Goal: Contribute content: Contribute content

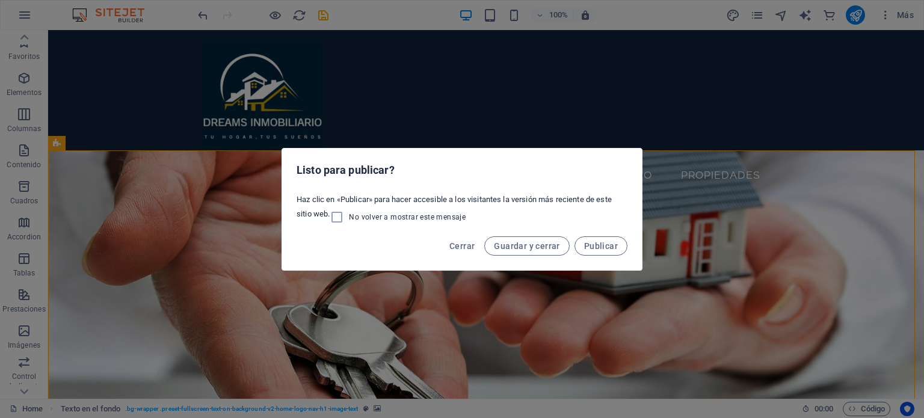
scroll to position [120, 0]
click at [470, 247] on span "Cerrar" at bounding box center [462, 246] width 25 height 10
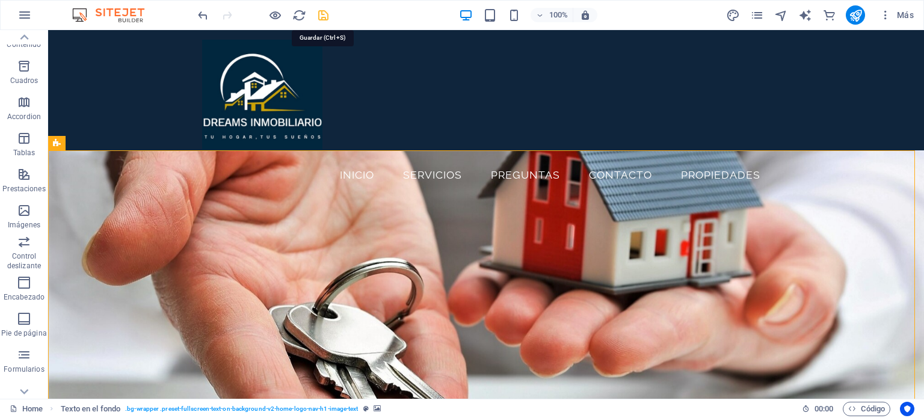
click at [326, 15] on icon "save" at bounding box center [324, 15] width 14 height 14
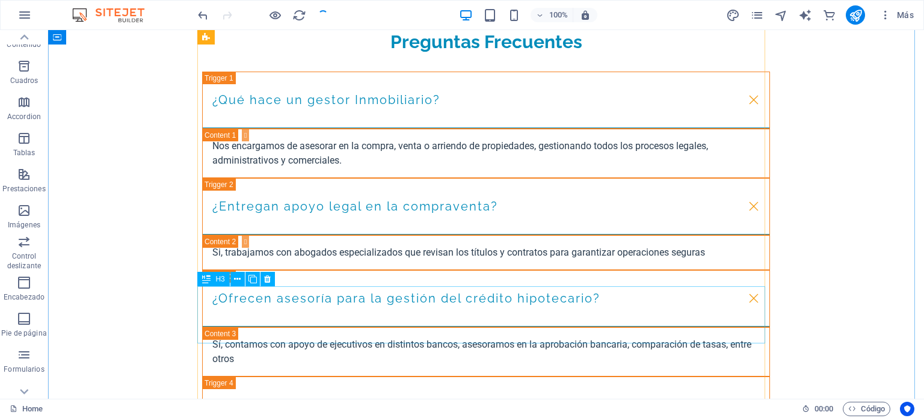
checkbox input "false"
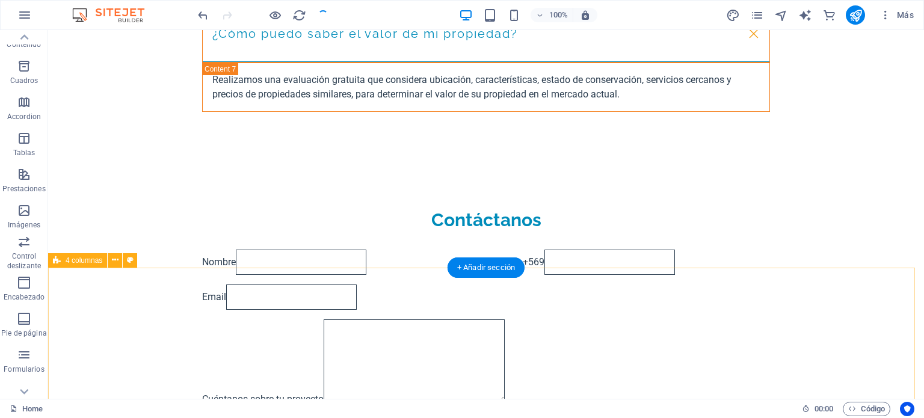
scroll to position [2097, 0]
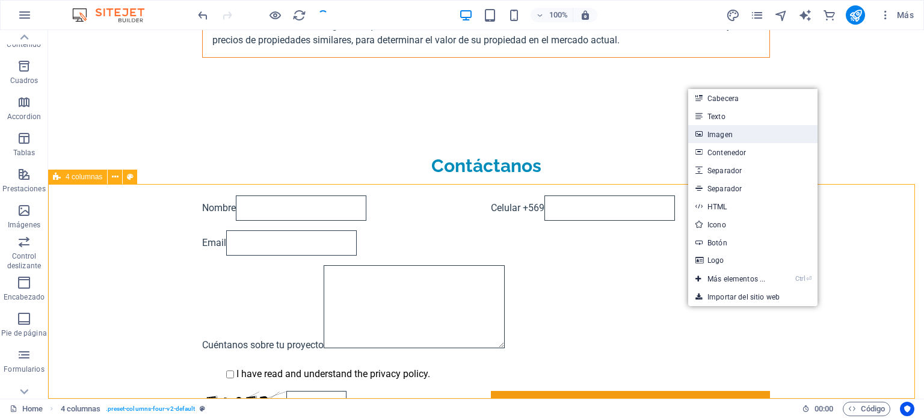
click at [726, 134] on link "Imagen" at bounding box center [752, 134] width 129 height 18
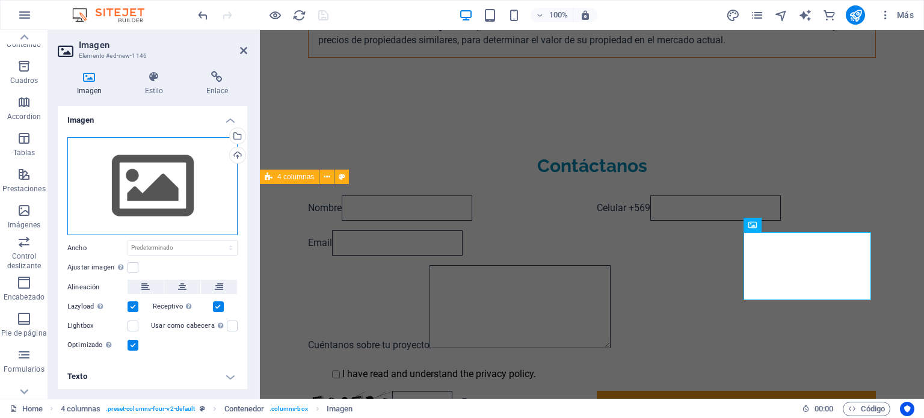
click at [109, 185] on div "Arrastra archivos aquí, haz clic para escoger archivos o selecciona archivos de…" at bounding box center [152, 186] width 170 height 99
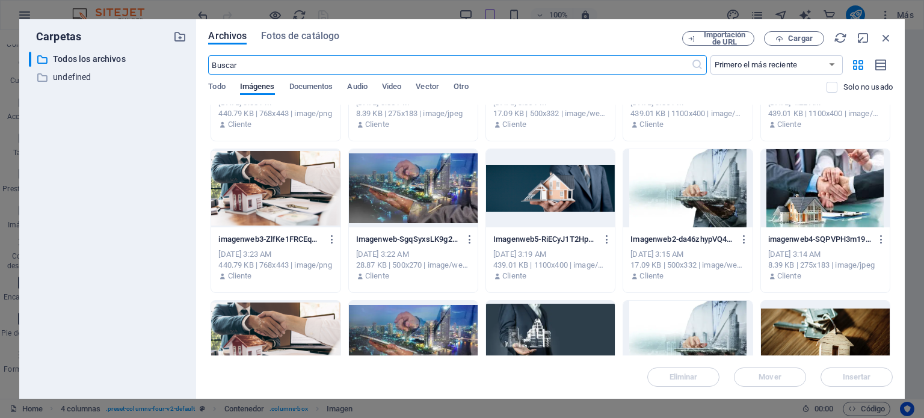
scroll to position [0, 0]
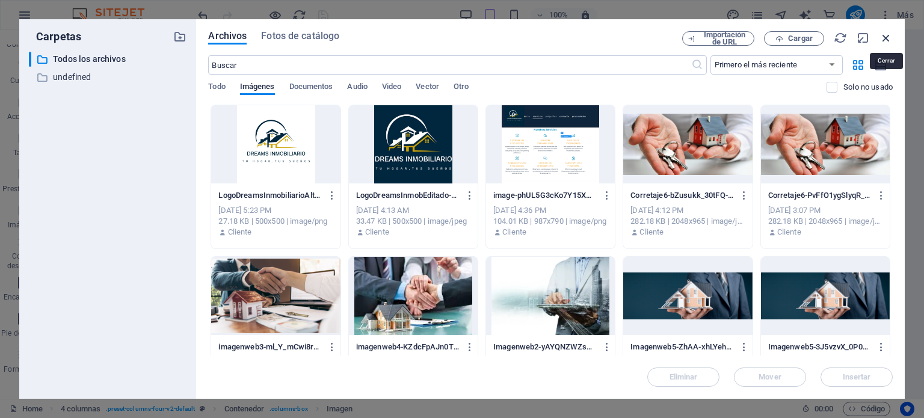
click at [890, 36] on icon "button" at bounding box center [886, 37] width 13 height 13
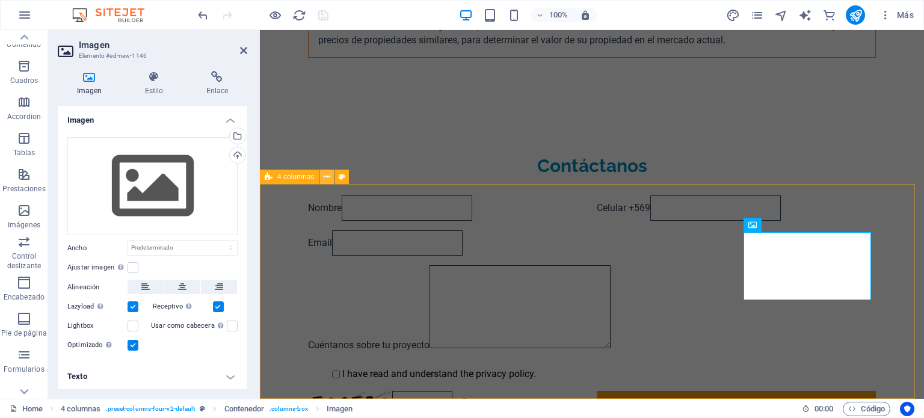
click at [326, 178] on icon at bounding box center [327, 177] width 7 height 13
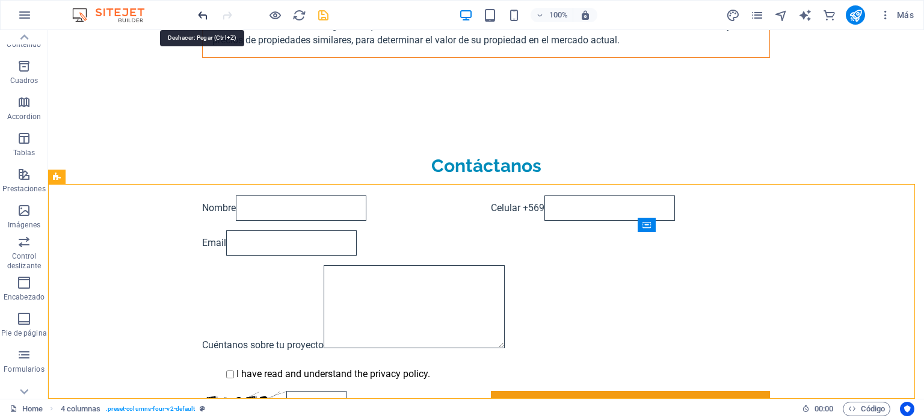
click at [203, 15] on icon "undo" at bounding box center [203, 15] width 14 height 14
click at [204, 14] on icon "undo" at bounding box center [203, 15] width 14 height 14
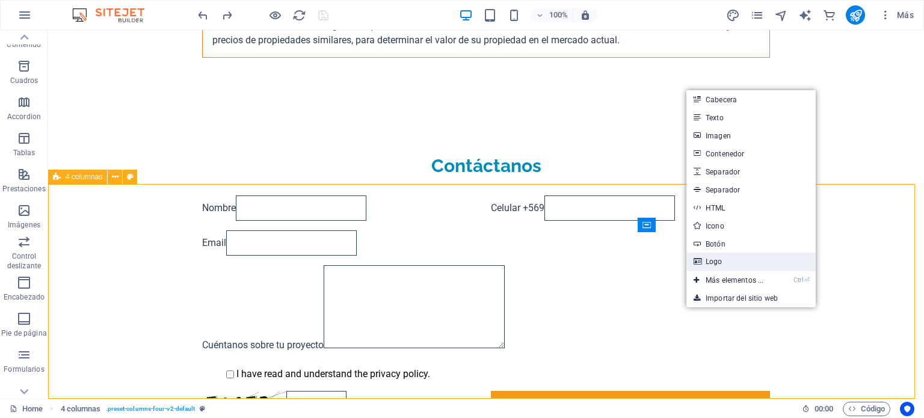
click at [717, 262] on link "Logo" at bounding box center [751, 262] width 129 height 18
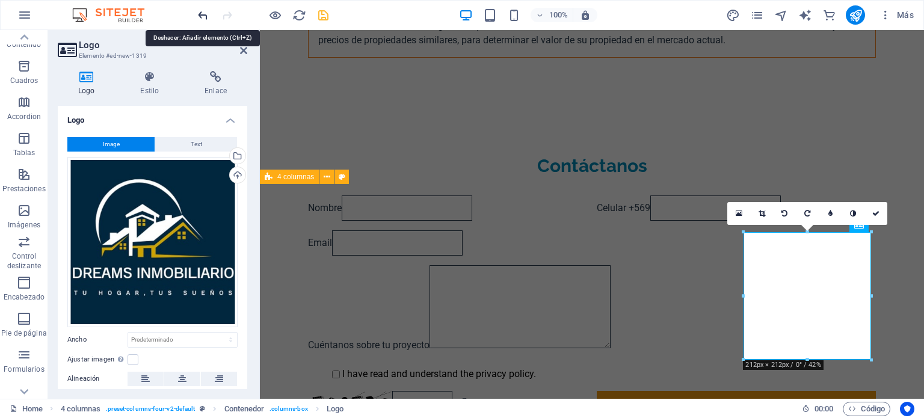
click at [205, 14] on icon "undo" at bounding box center [203, 15] width 14 height 14
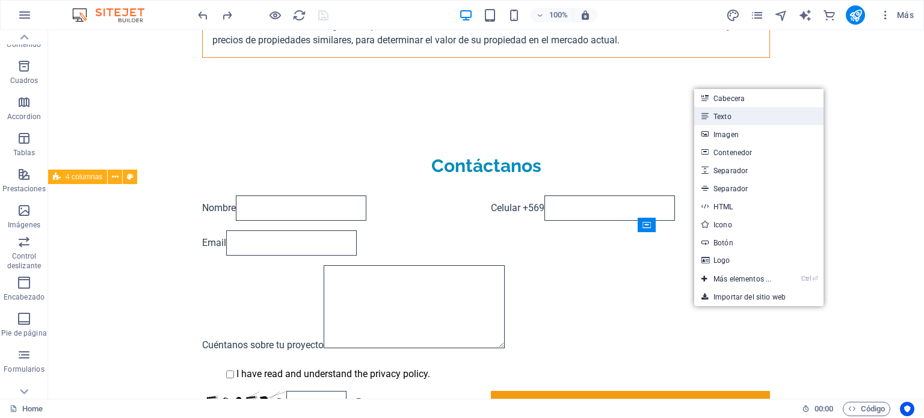
click at [724, 116] on link "Texto" at bounding box center [758, 116] width 129 height 18
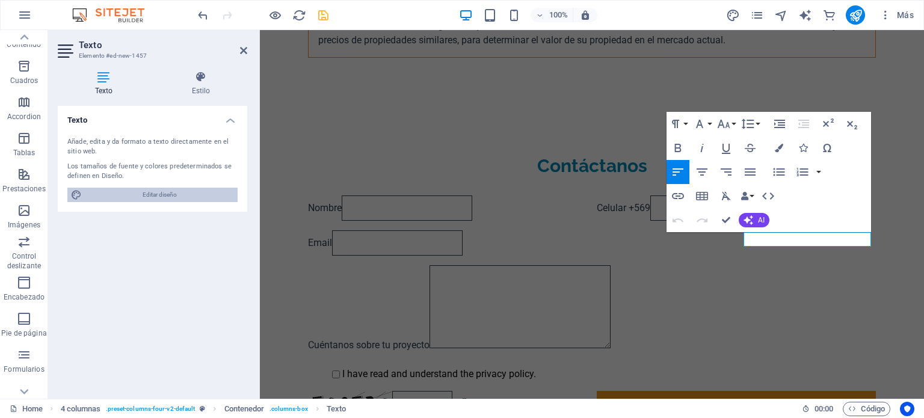
click at [132, 196] on span "Editar diseño" at bounding box center [159, 195] width 149 height 14
select select "px"
select select "200"
select select "px"
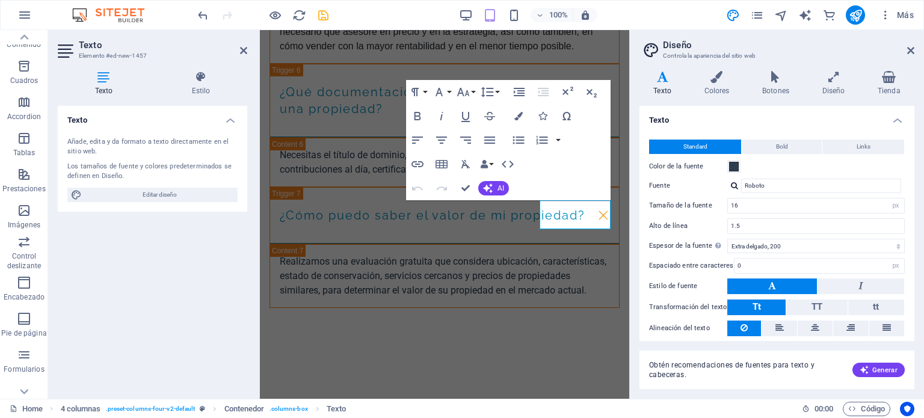
scroll to position [2376, 0]
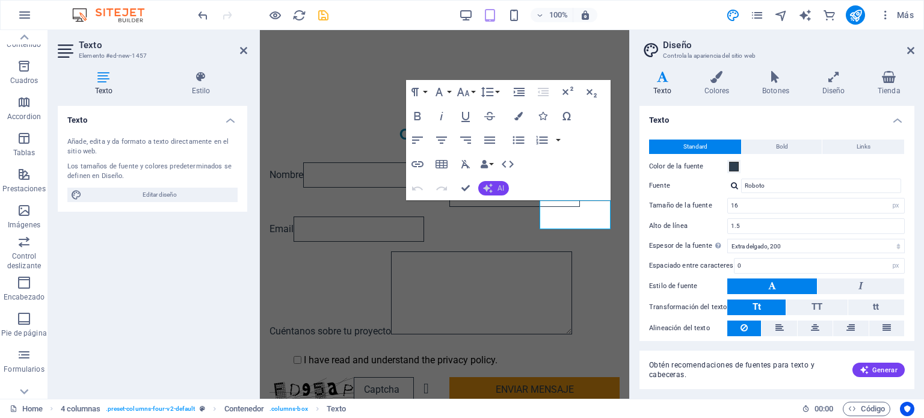
click at [490, 191] on icon "button" at bounding box center [488, 189] width 10 height 10
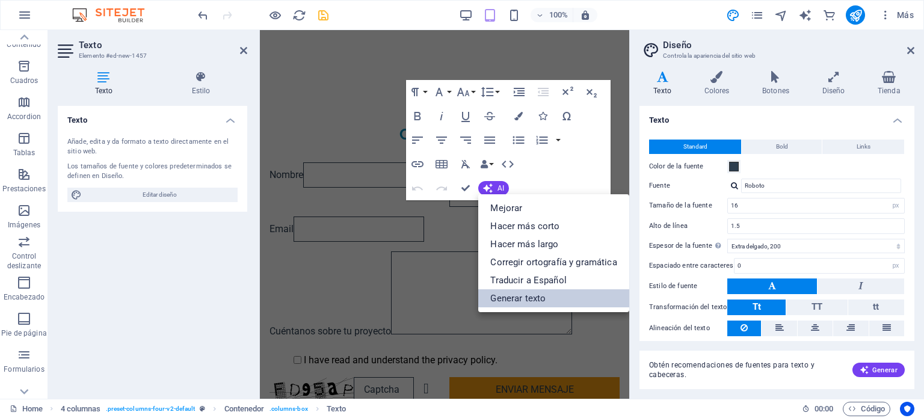
click at [504, 300] on link "Generar texto" at bounding box center [553, 298] width 150 height 18
select select "English"
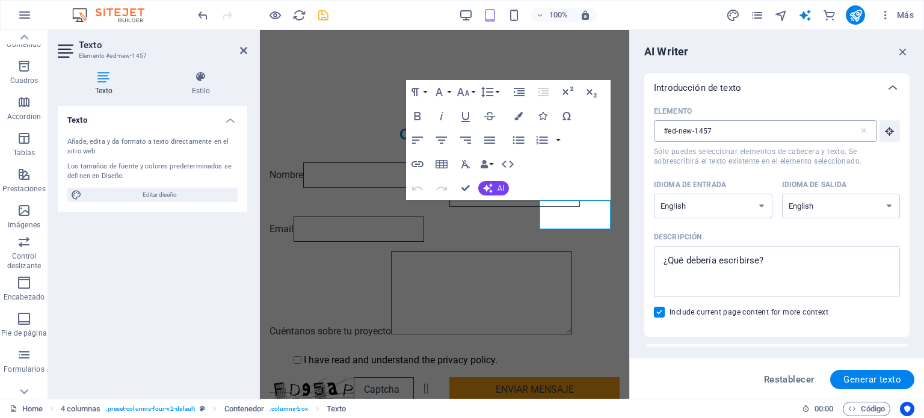
click at [790, 128] on input "#ed-new-1457" at bounding box center [756, 131] width 205 height 22
drag, startPoint x: 699, startPoint y: 132, endPoint x: 657, endPoint y: 134, distance: 41.5
click at [657, 134] on input "#ed-new-1457" at bounding box center [756, 131] width 205 height 22
click at [775, 261] on textarea "Descripción x ​" at bounding box center [777, 271] width 234 height 39
drag, startPoint x: 774, startPoint y: 261, endPoint x: 665, endPoint y: 262, distance: 109.5
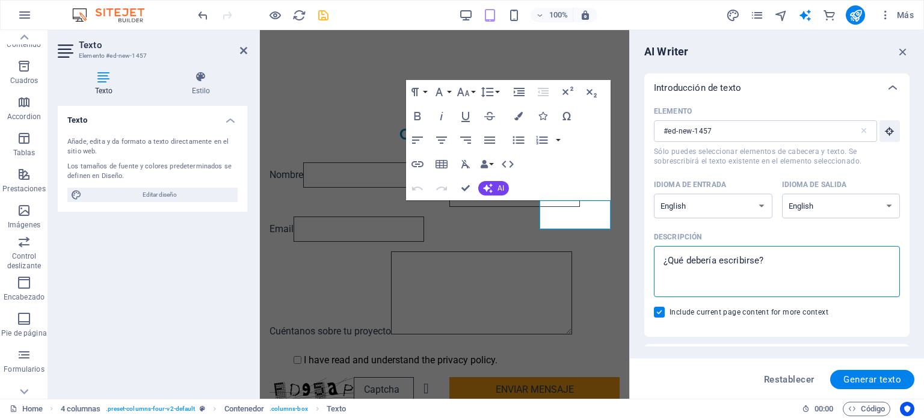
click at [665, 262] on textarea "Descripción x ​" at bounding box center [777, 271] width 234 height 39
click at [673, 259] on textarea "Descripción x ​" at bounding box center [777, 271] width 234 height 39
type textarea "x"
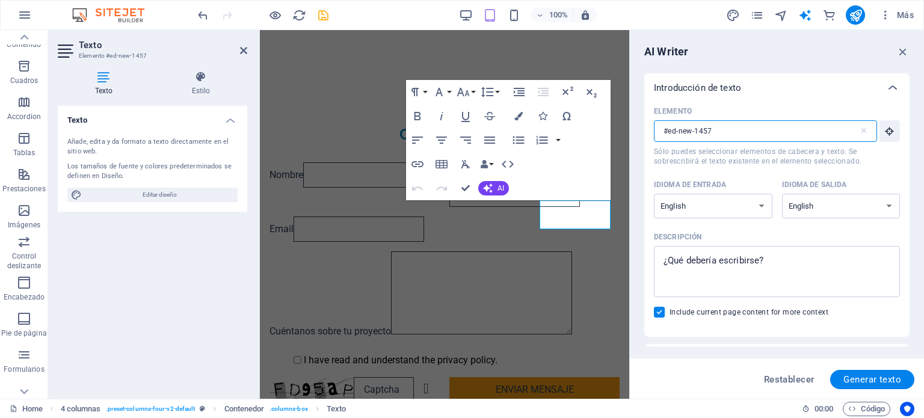
drag, startPoint x: 805, startPoint y: 132, endPoint x: 590, endPoint y: 128, distance: 214.3
click at [588, 131] on div "Home Favoritos Elementos Columnas Contenido [PERSON_NAME] Accordion Tablas Pres…" at bounding box center [462, 214] width 924 height 369
type input "#ed-new-1457"
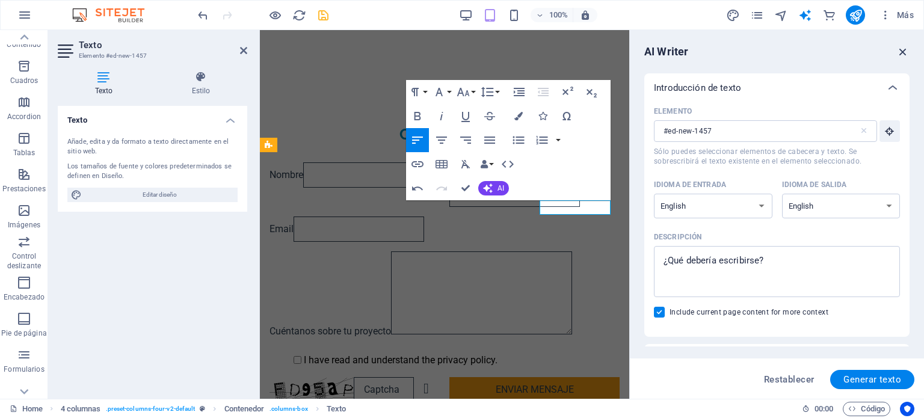
click at [904, 50] on icon "button" at bounding box center [903, 51] width 13 height 13
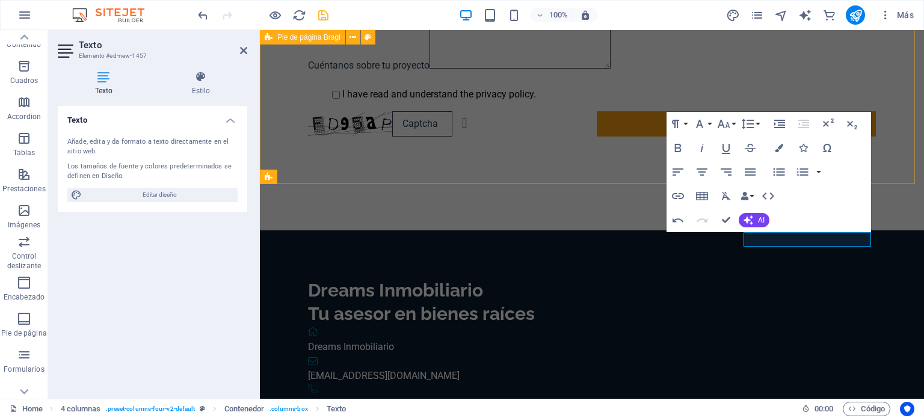
scroll to position [2097, 0]
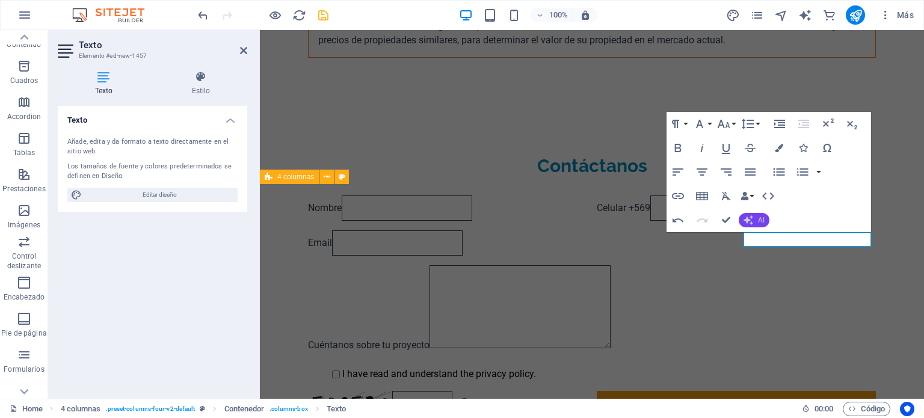
click at [760, 221] on span "AI" at bounding box center [761, 220] width 7 height 7
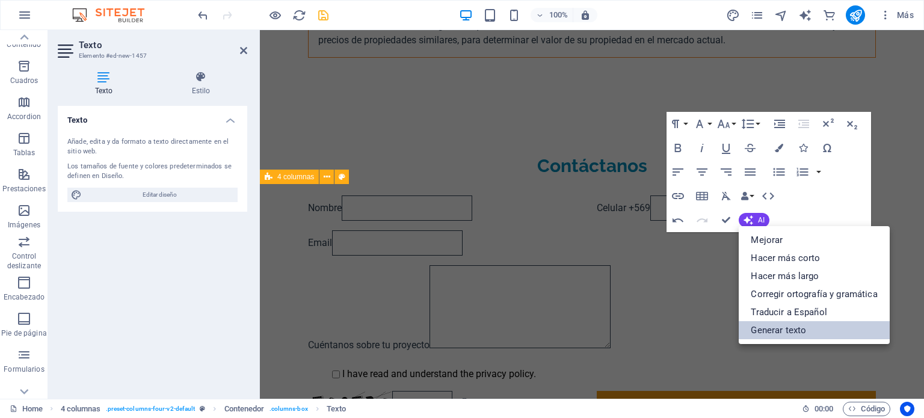
click at [772, 332] on link "Generar texto" at bounding box center [814, 330] width 150 height 18
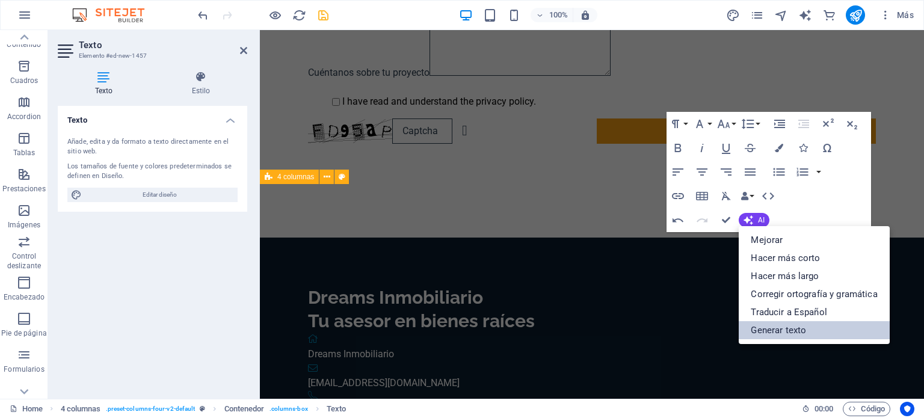
select select "English"
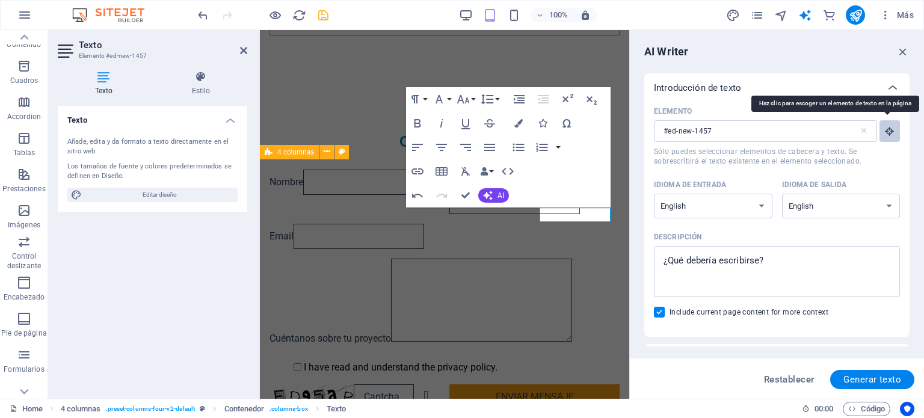
click at [889, 132] on icon "button" at bounding box center [890, 131] width 11 height 11
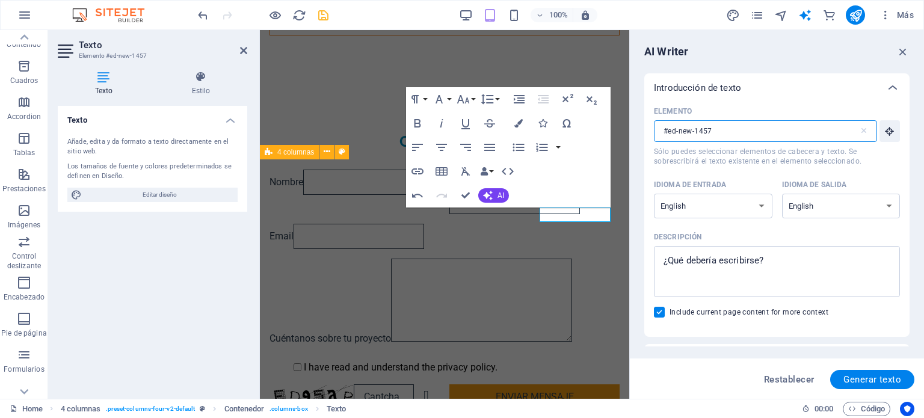
click at [737, 128] on input "#ed-new-1457" at bounding box center [756, 131] width 205 height 22
type input "#ed-new-1457"
click at [661, 314] on input "Include current page content for more context" at bounding box center [662, 312] width 16 height 11
checkbox input "false"
drag, startPoint x: 980, startPoint y: 161, endPoint x: 622, endPoint y: 127, distance: 359.6
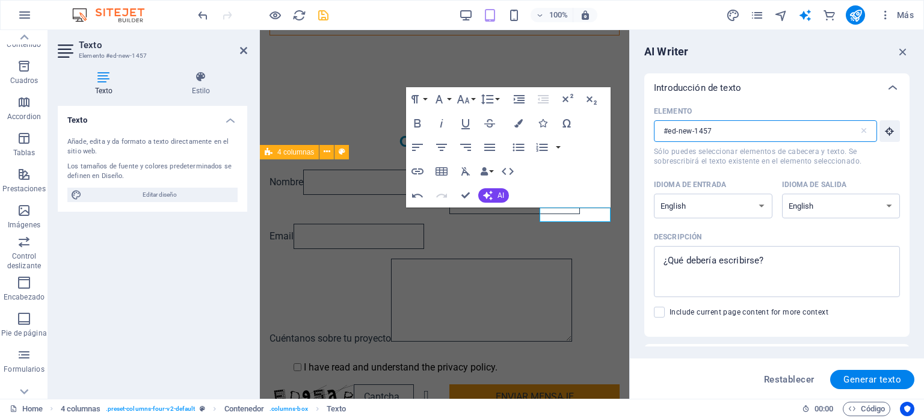
type input "#ed-new-1457"
click at [870, 379] on span "Generar texto" at bounding box center [873, 380] width 58 height 10
type textarea "x"
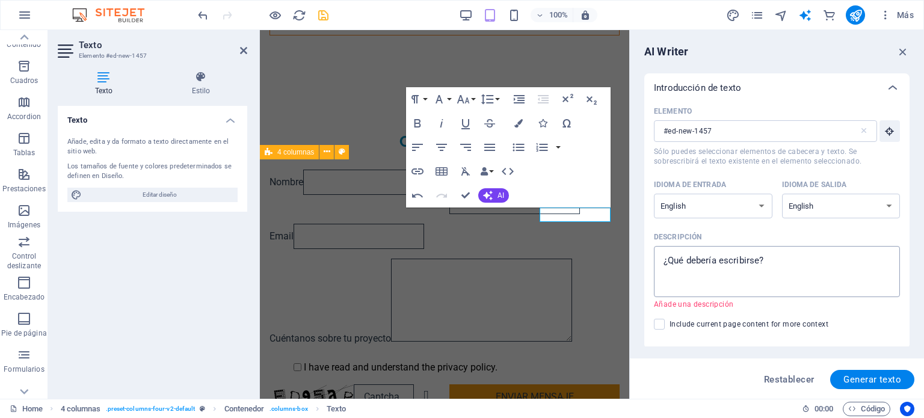
type textarea "x"
click at [684, 267] on textarea "Descripción x ​ Añade una descripción" at bounding box center [777, 271] width 234 height 39
type textarea "h"
type textarea "x"
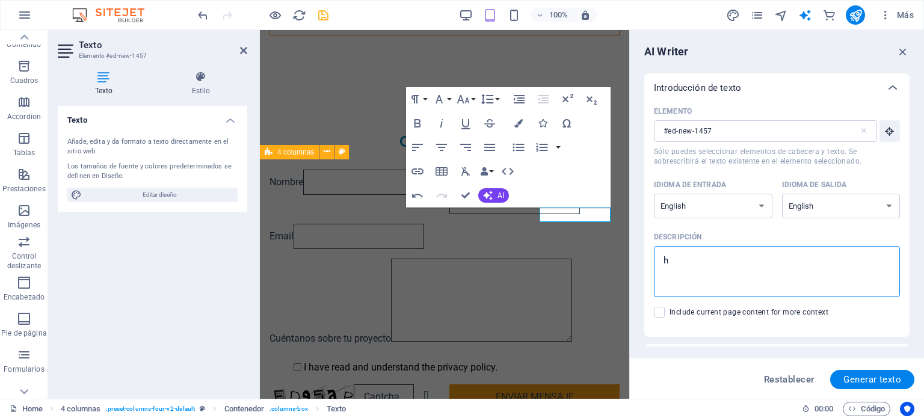
type textarea "hg"
type textarea "x"
type textarea "hgd"
type textarea "x"
type textarea "hg"
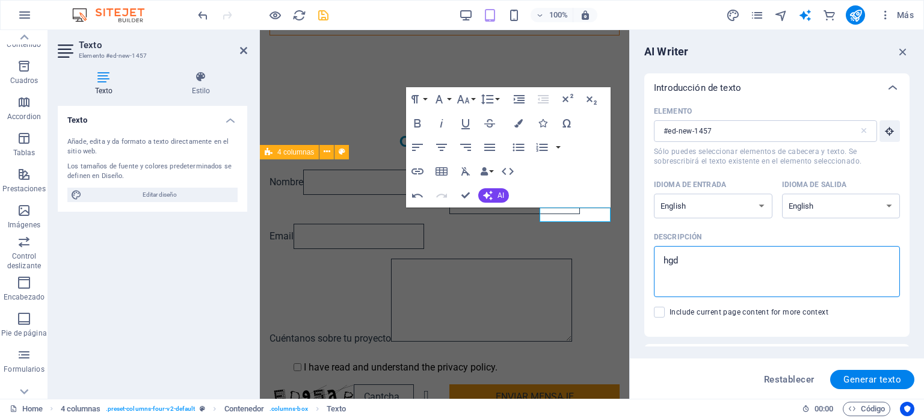
type textarea "x"
type textarea "h"
type textarea "x"
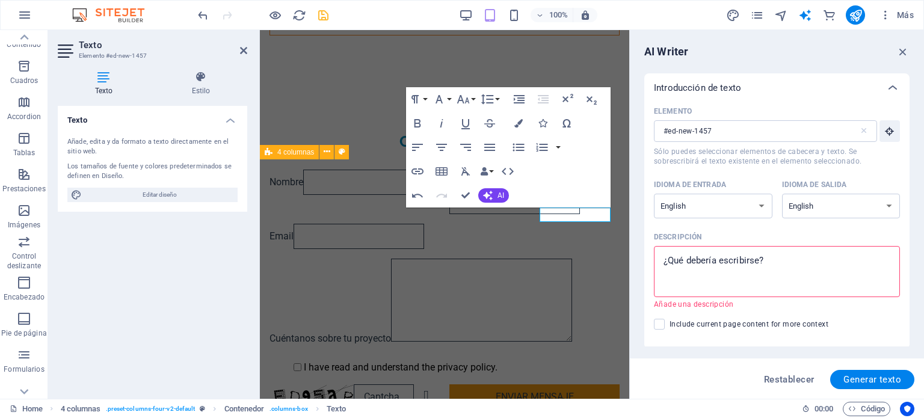
type textarea "c"
type textarea "x"
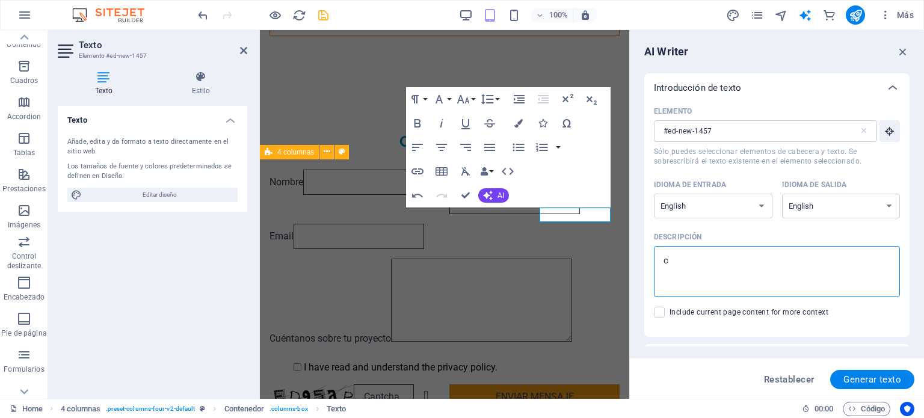
type textarea "cu"
type textarea "x"
type textarea "cua"
type textarea "x"
type textarea "cuan"
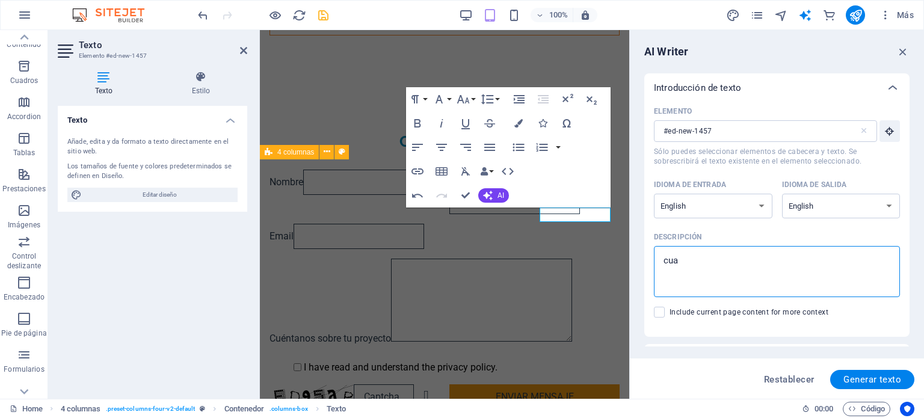
type textarea "x"
type textarea "cuand"
type textarea "x"
type textarea "cuando"
type textarea "x"
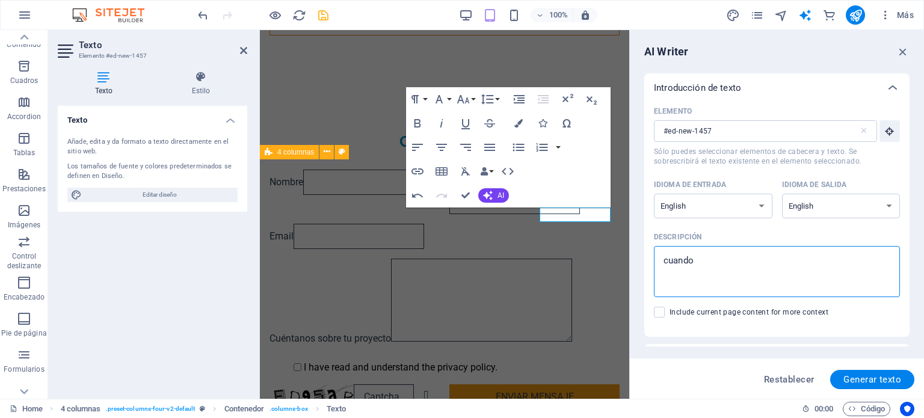
type textarea "cuando"
type textarea "x"
type textarea "cuando f"
type textarea "x"
type textarea "cuando fu"
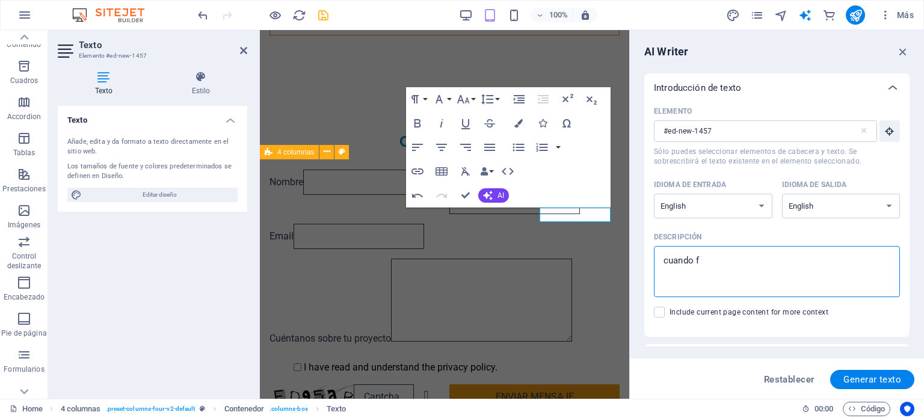
type textarea "x"
type textarea "cuando fui"
type textarea "x"
type textarea "cuando fuim"
type textarea "x"
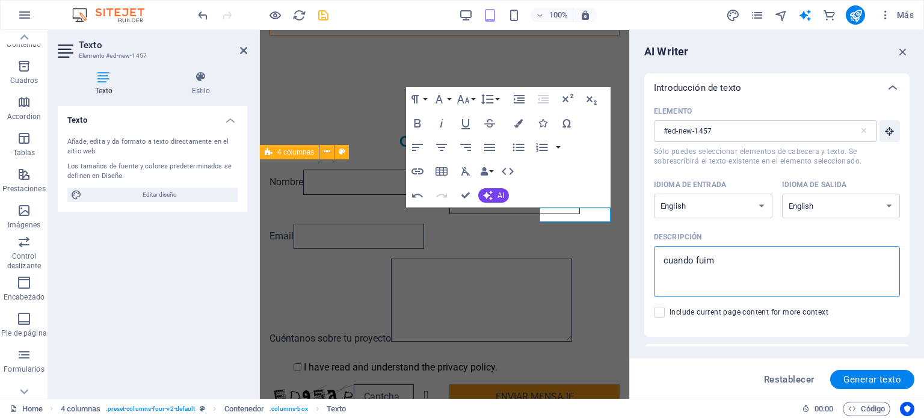
type textarea "cuando fuimo"
type textarea "x"
type textarea "cuando fuimos"
type textarea "x"
type textarea "cuando fuimos"
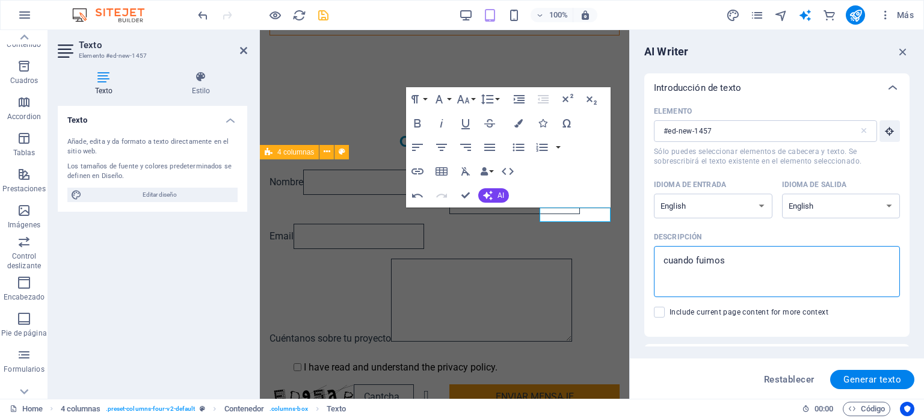
type textarea "x"
type textarea "cuando fuimos"
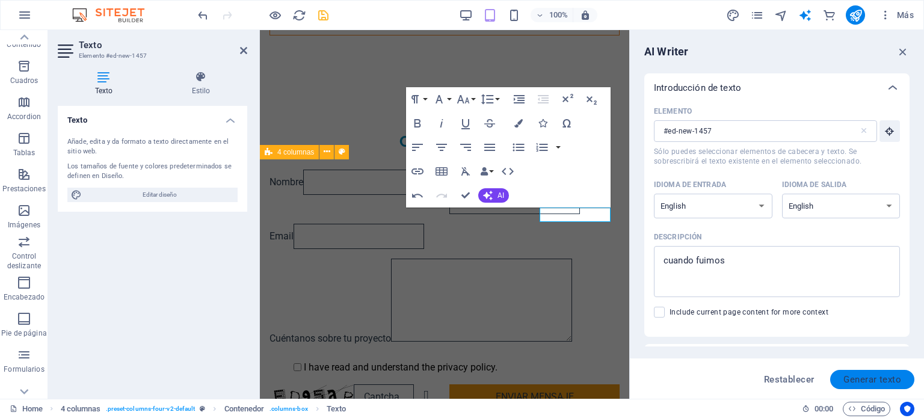
click at [862, 380] on span "Generar texto" at bounding box center [873, 380] width 58 height 10
type textarea "x"
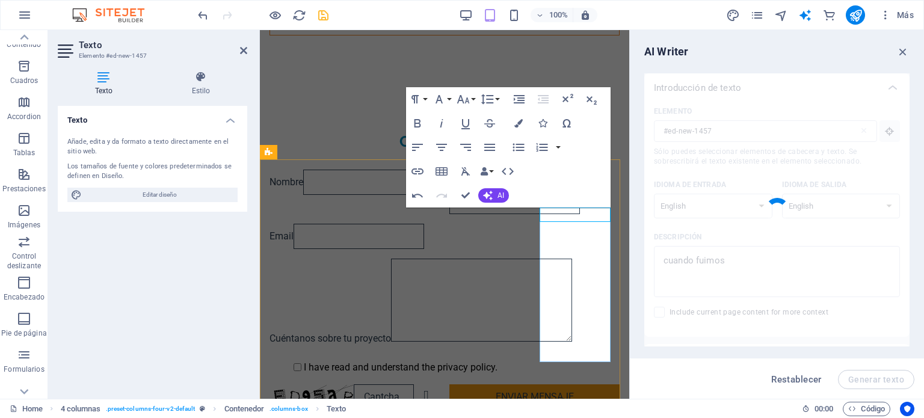
type textarea "x"
type textarea "Reflecting on our memorable visit."
type textarea "x"
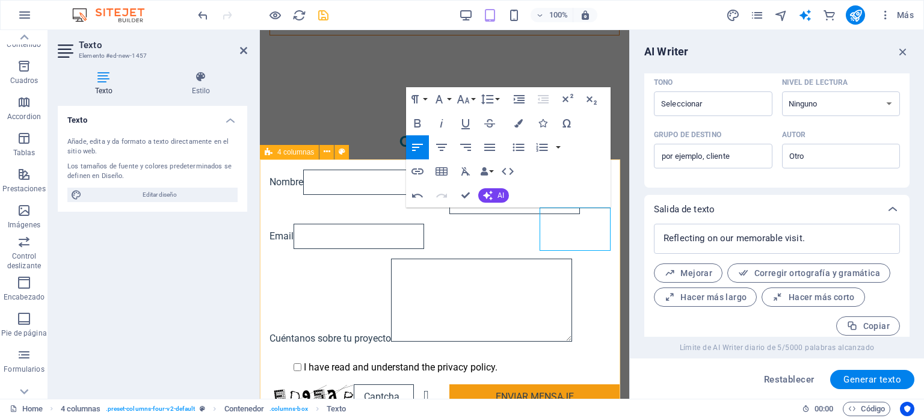
scroll to position [360, 0]
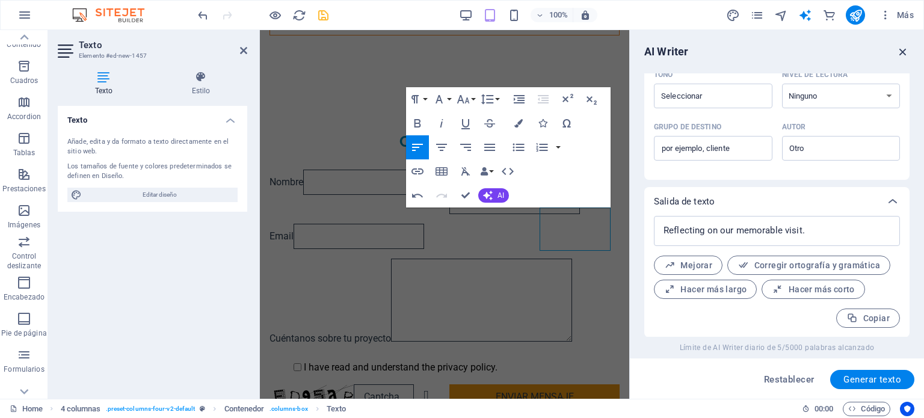
click at [903, 51] on icon "button" at bounding box center [903, 51] width 13 height 13
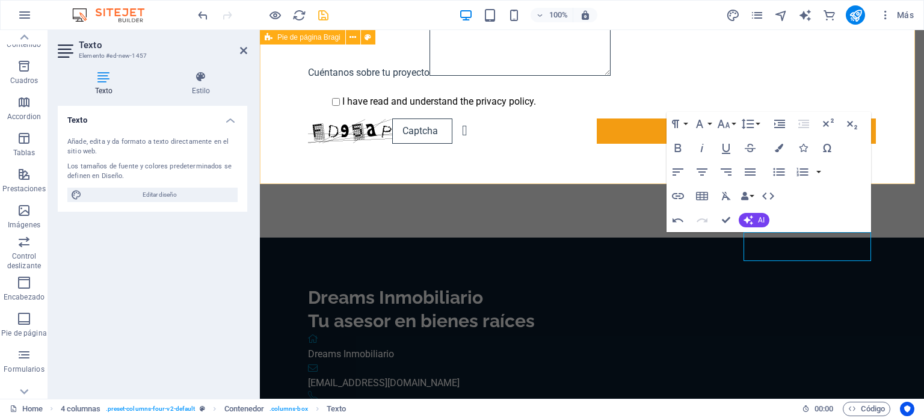
scroll to position [2097, 0]
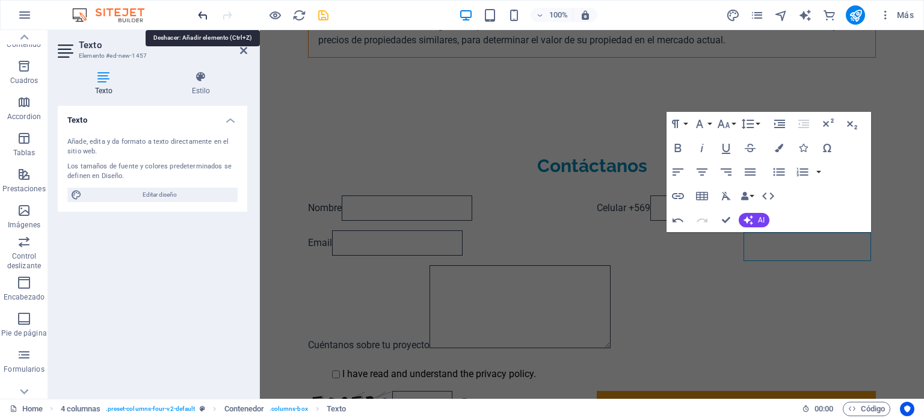
click at [207, 13] on icon "undo" at bounding box center [203, 15] width 14 height 14
click at [200, 13] on icon "undo" at bounding box center [203, 15] width 14 height 14
click at [197, 10] on icon "undo" at bounding box center [203, 15] width 14 height 14
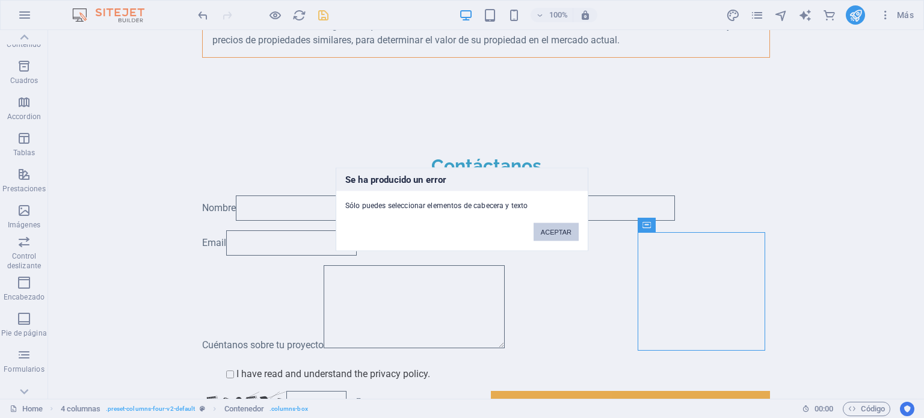
click at [551, 237] on button "ACEPTAR" at bounding box center [556, 232] width 45 height 18
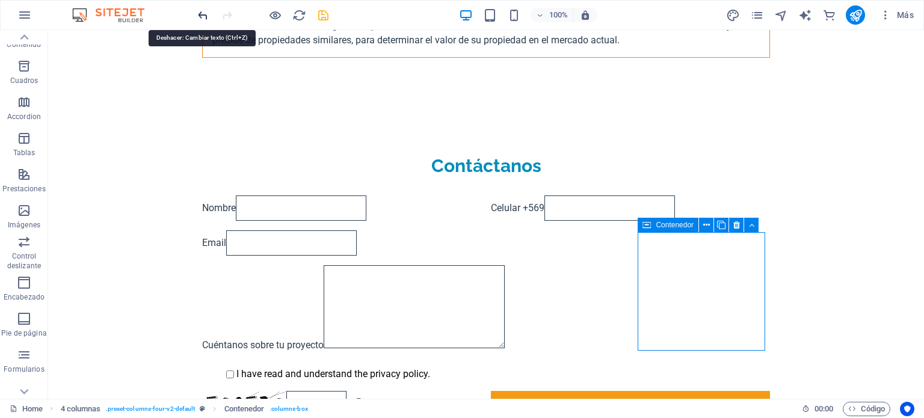
click at [200, 14] on icon "undo" at bounding box center [203, 15] width 14 height 14
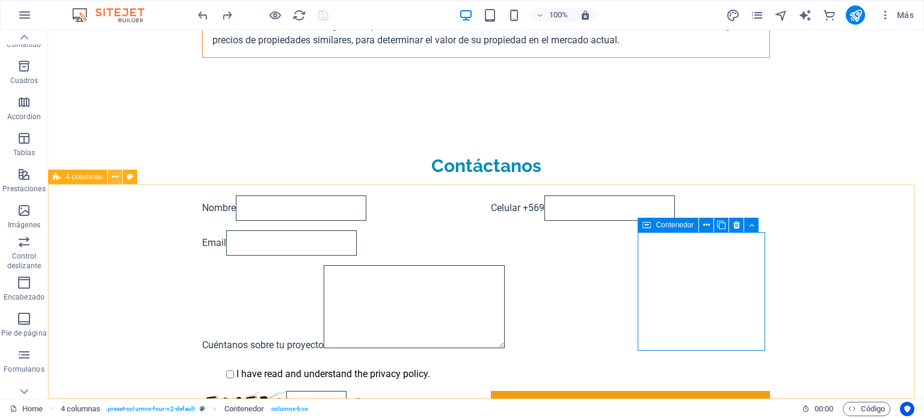
click at [117, 174] on icon at bounding box center [115, 177] width 7 height 13
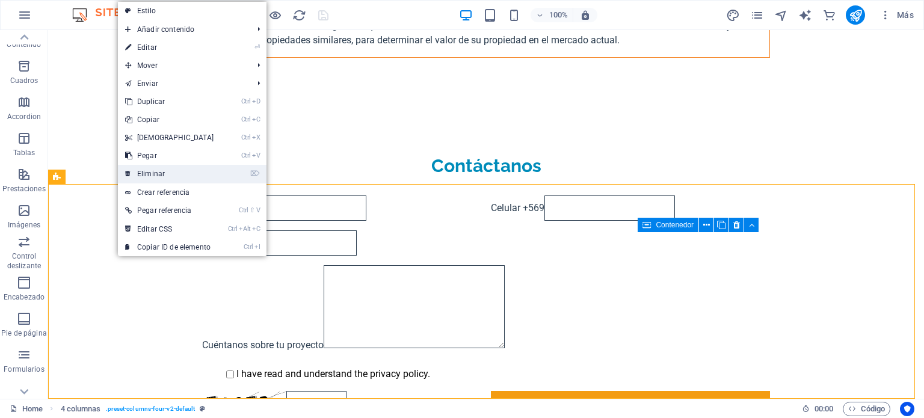
click at [147, 176] on link "⌦ Eliminar" at bounding box center [170, 174] width 104 height 18
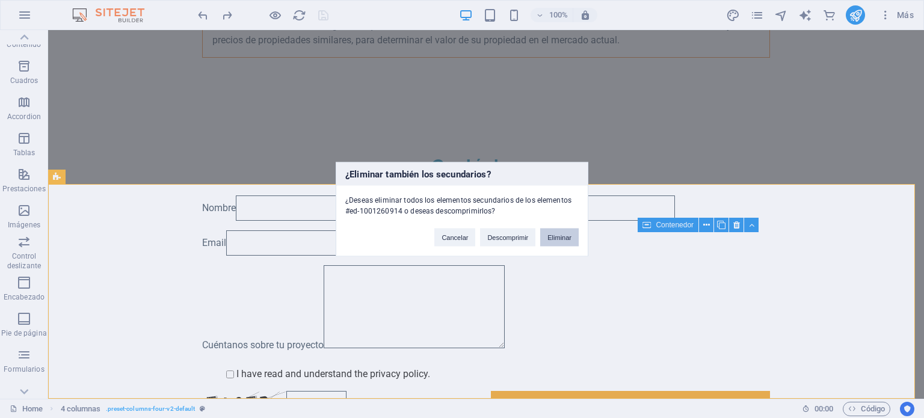
click at [557, 238] on button "Eliminar" at bounding box center [559, 237] width 39 height 18
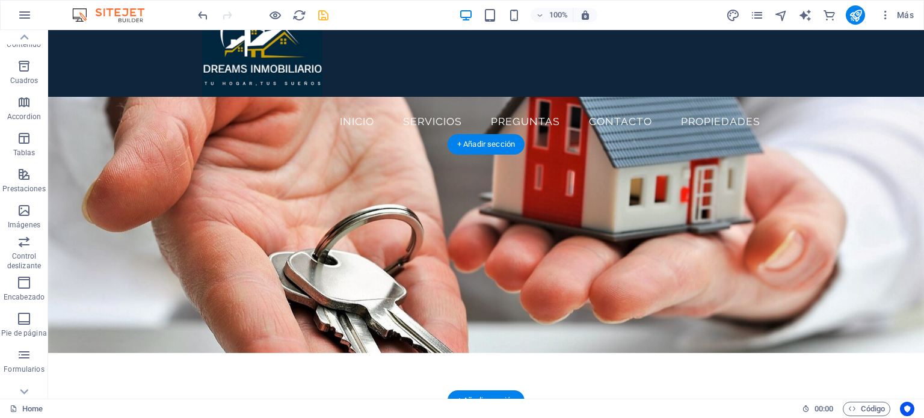
scroll to position [0, 0]
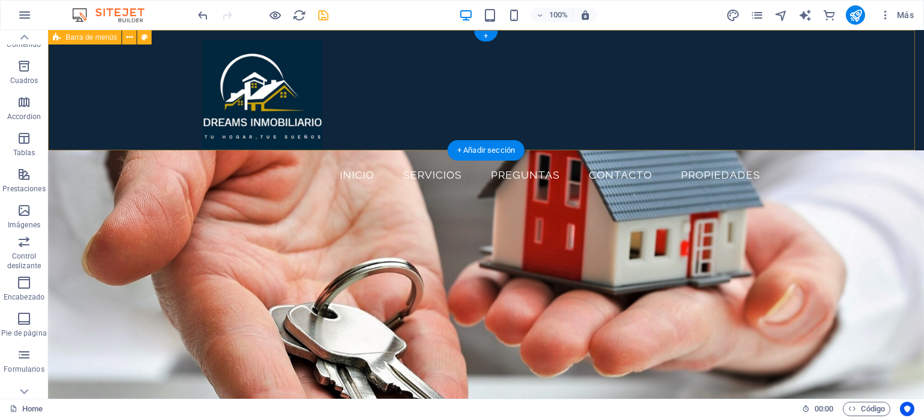
click at [450, 57] on div "Insta Inicio Servicios Preguntas Contacto propiedades" at bounding box center [486, 90] width 876 height 120
click at [117, 91] on div "Insta Inicio Servicios Preguntas Contacto propiedades" at bounding box center [486, 90] width 876 height 120
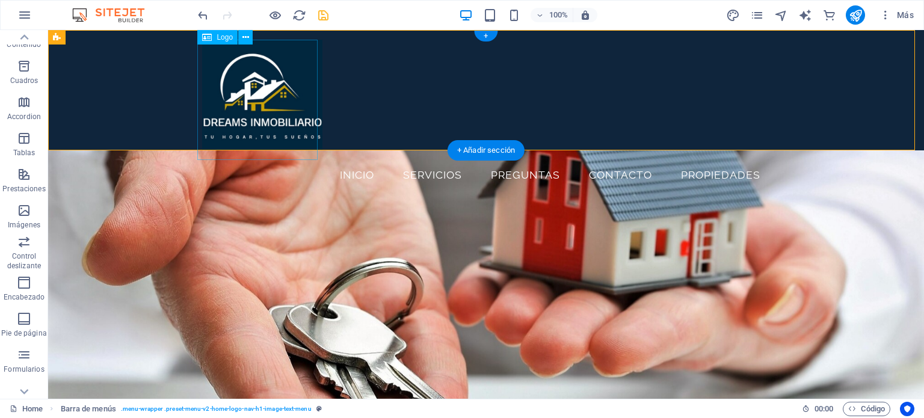
click at [375, 74] on div "Insta Inicio Servicios Preguntas Contacto propiedades" at bounding box center [486, 90] width 876 height 120
click at [126, 96] on div "Insta Inicio Servicios Preguntas Contacto propiedades" at bounding box center [486, 90] width 876 height 120
click at [258, 95] on div at bounding box center [486, 100] width 568 height 120
click at [445, 76] on div "Insta Inicio Servicios Preguntas Contacto propiedades" at bounding box center [486, 90] width 876 height 120
